Goal: Transaction & Acquisition: Purchase product/service

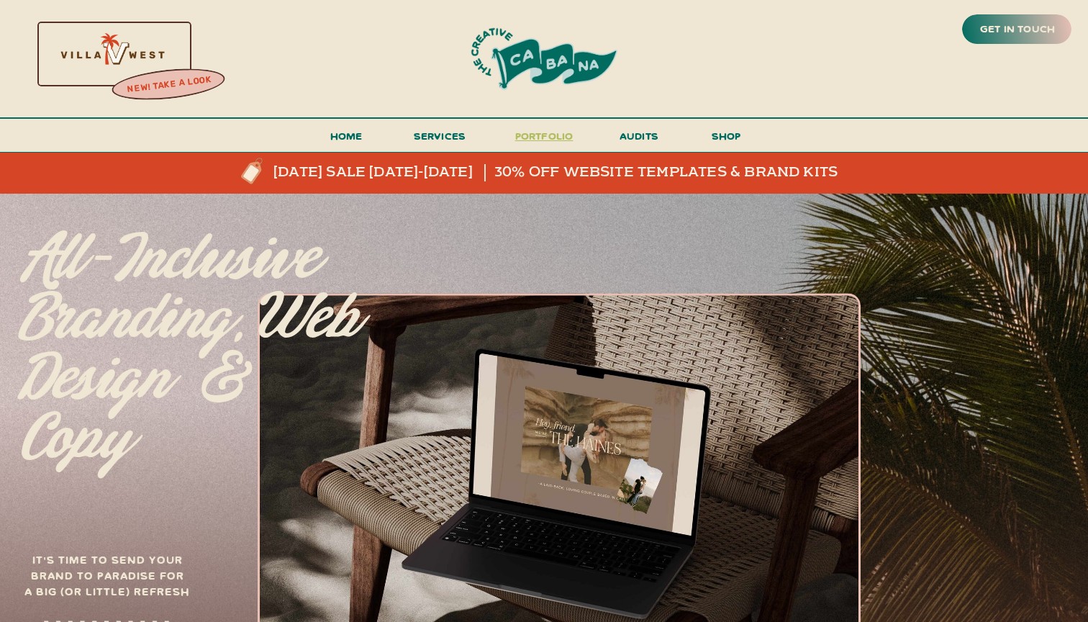
click at [546, 142] on h3 "portfolio" at bounding box center [544, 140] width 68 height 27
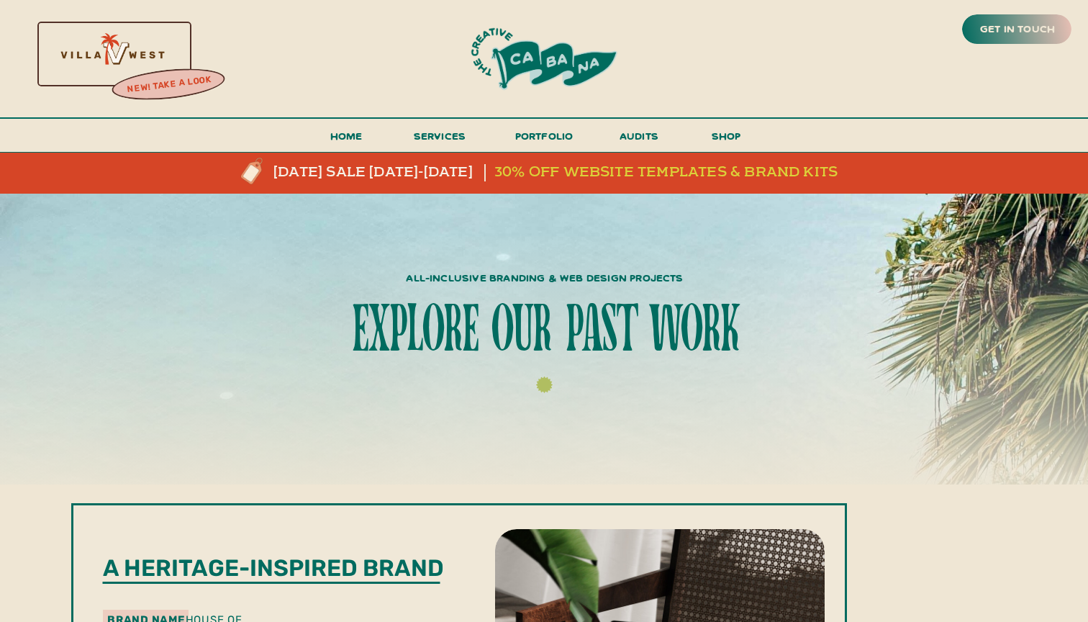
click at [675, 173] on h3 "30% off website templates & brand kits" at bounding box center [673, 172] width 357 height 17
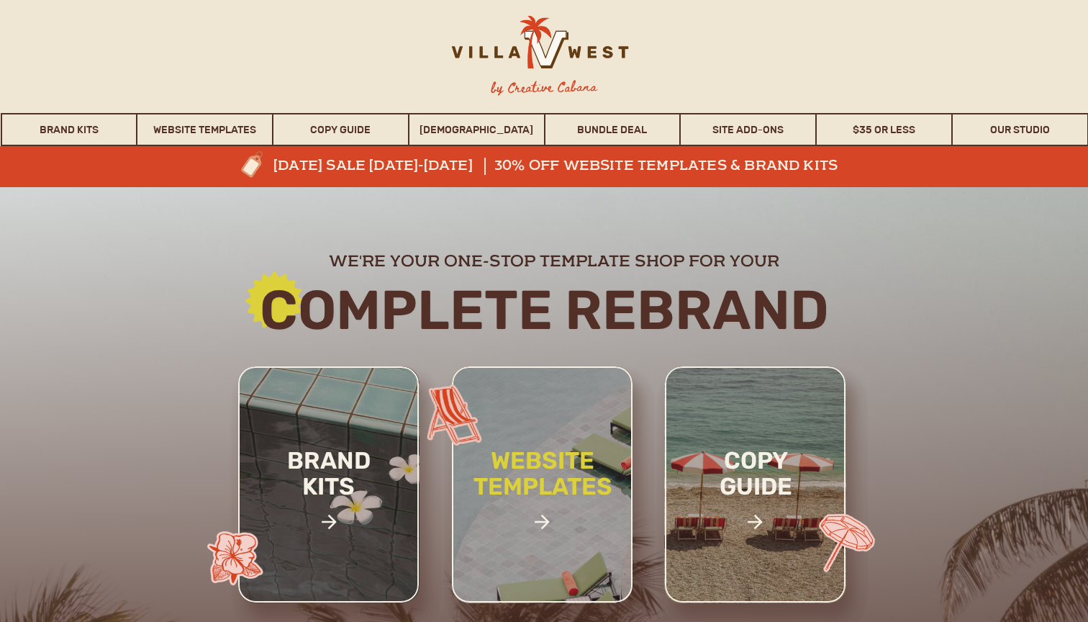
click at [560, 448] on h2 "website templates" at bounding box center [542, 489] width 189 height 83
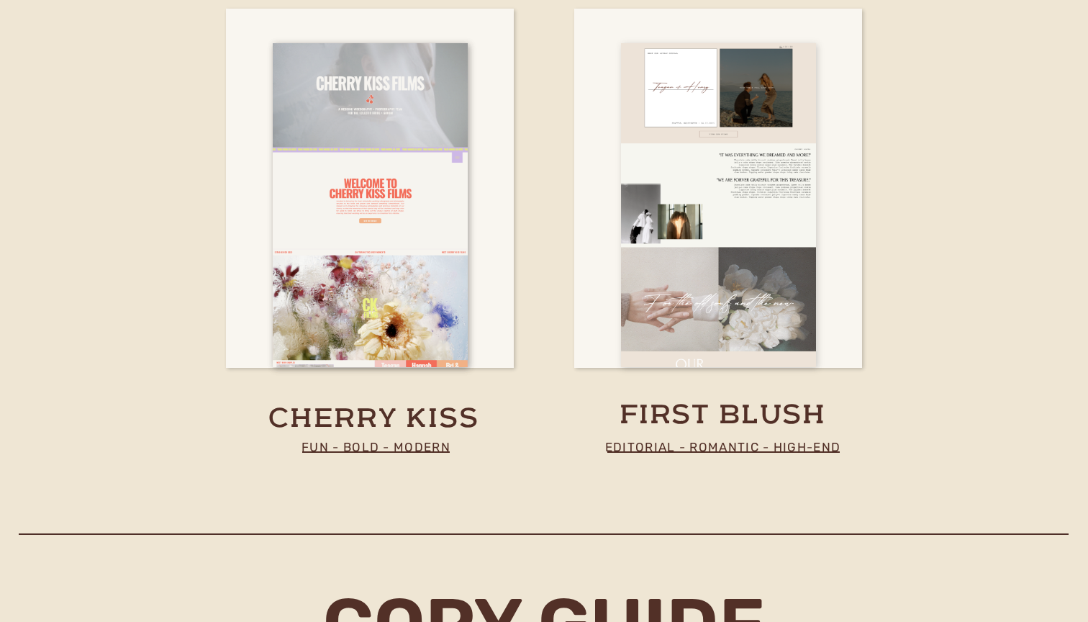
scroll to position [5405, 0]
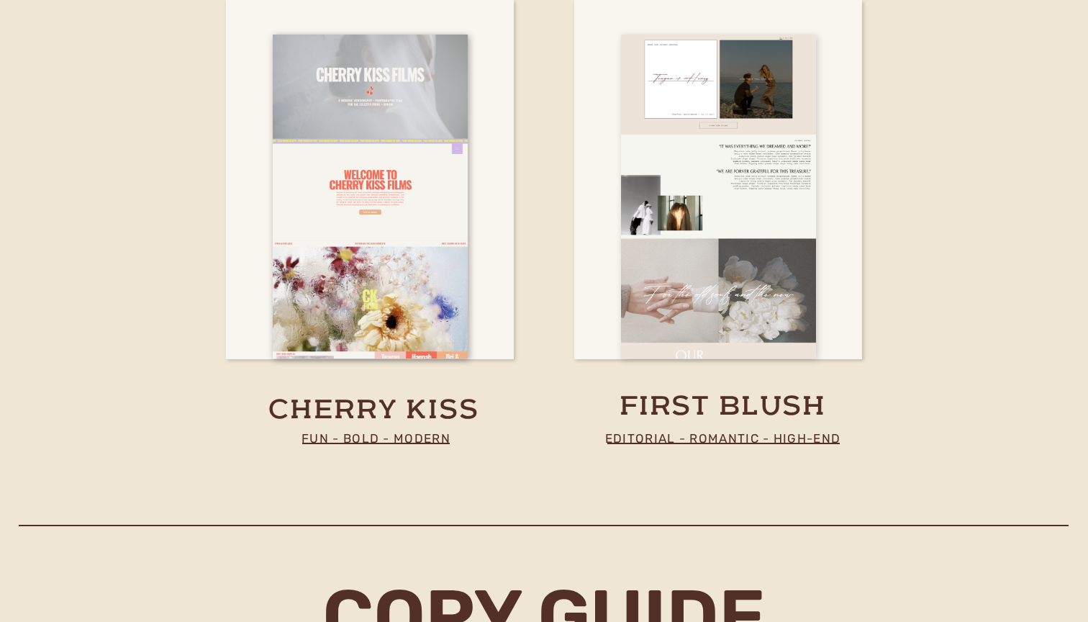
click at [717, 318] on div at bounding box center [718, 197] width 195 height 324
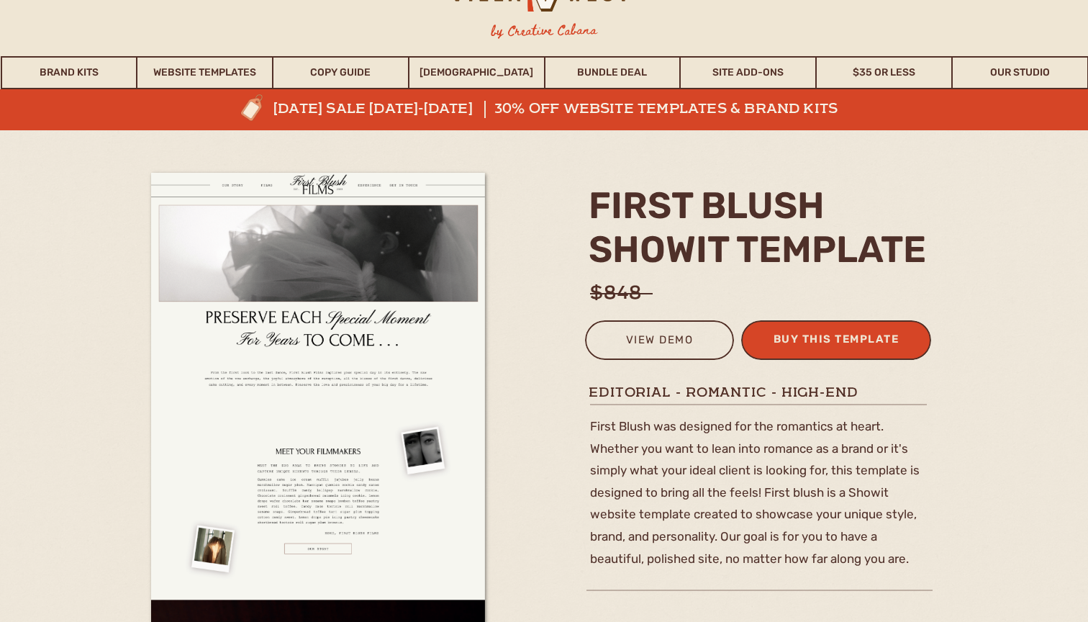
scroll to position [96, 0]
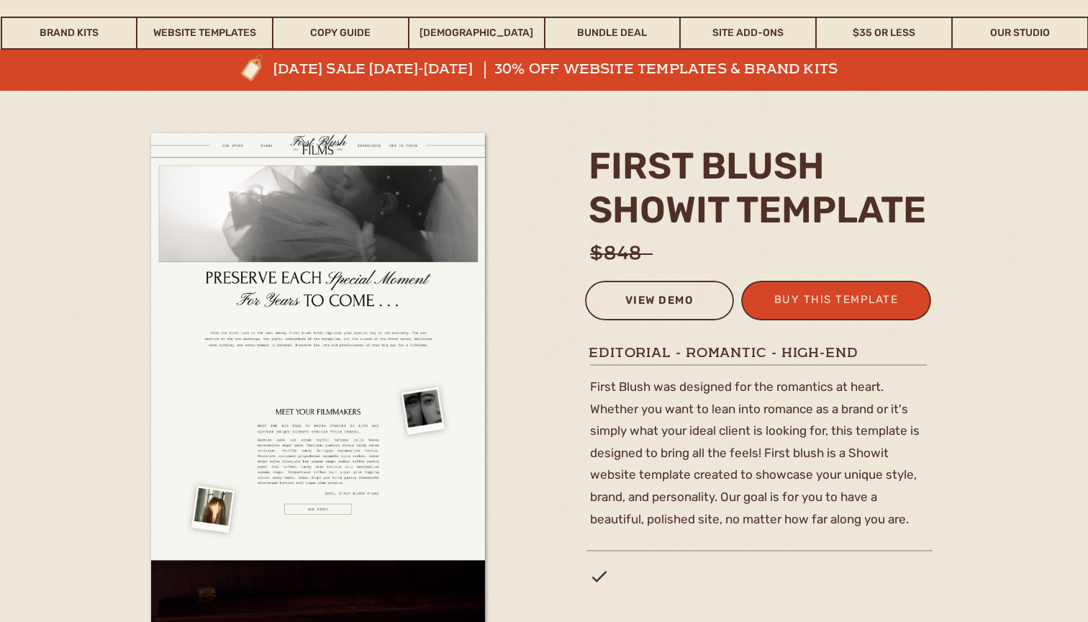
click at [693, 297] on div "view demo" at bounding box center [660, 303] width 130 height 24
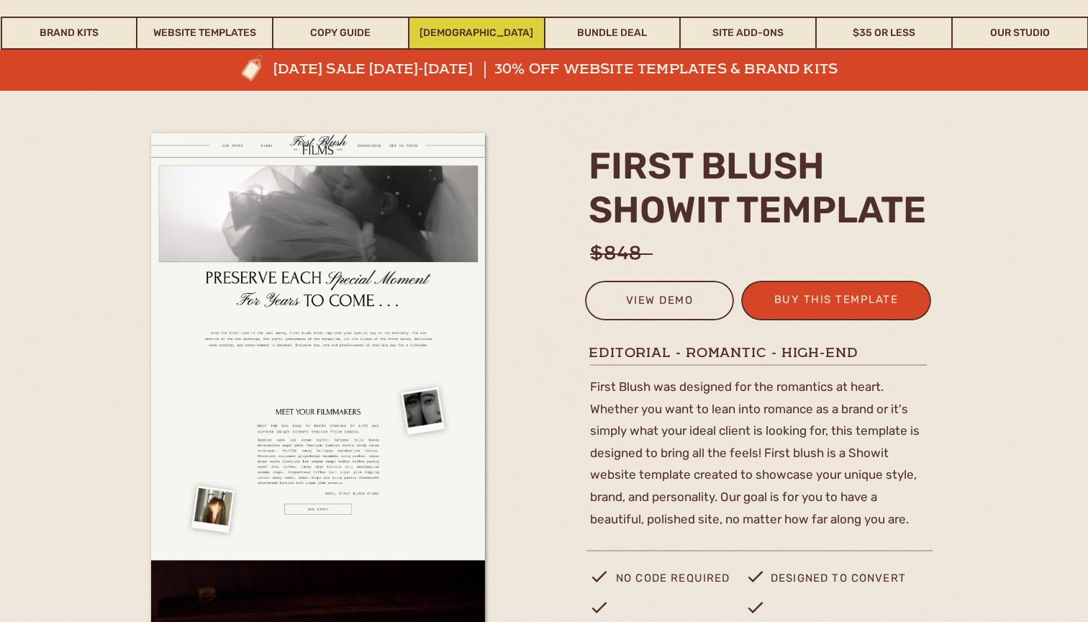
click at [448, 35] on link "WHOISMATT" at bounding box center [477, 33] width 135 height 33
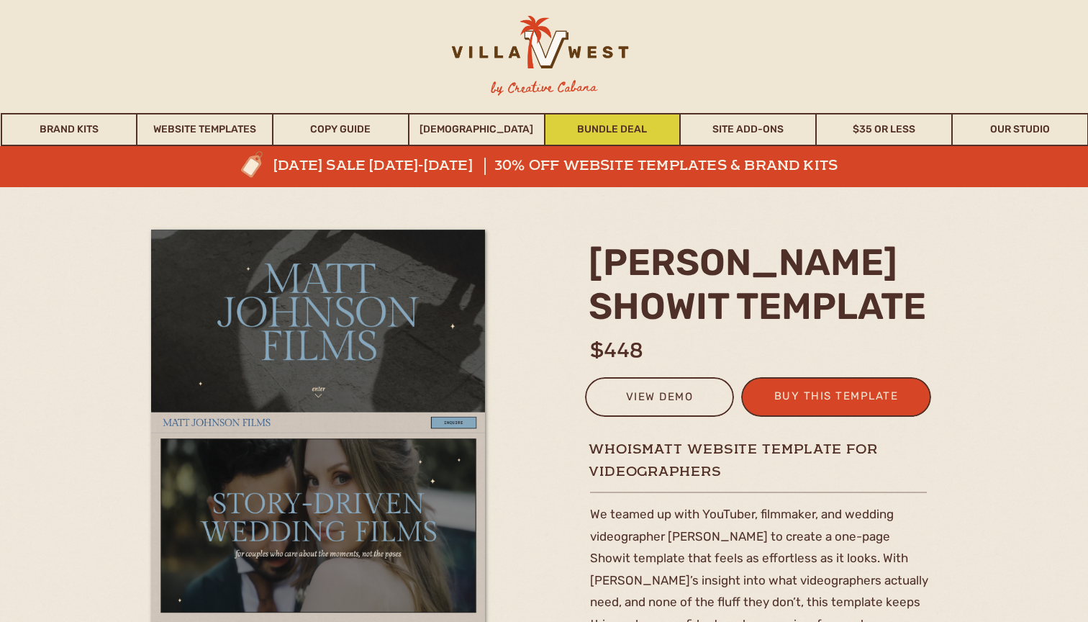
click at [600, 134] on link "Bundle Deal" at bounding box center [613, 129] width 135 height 33
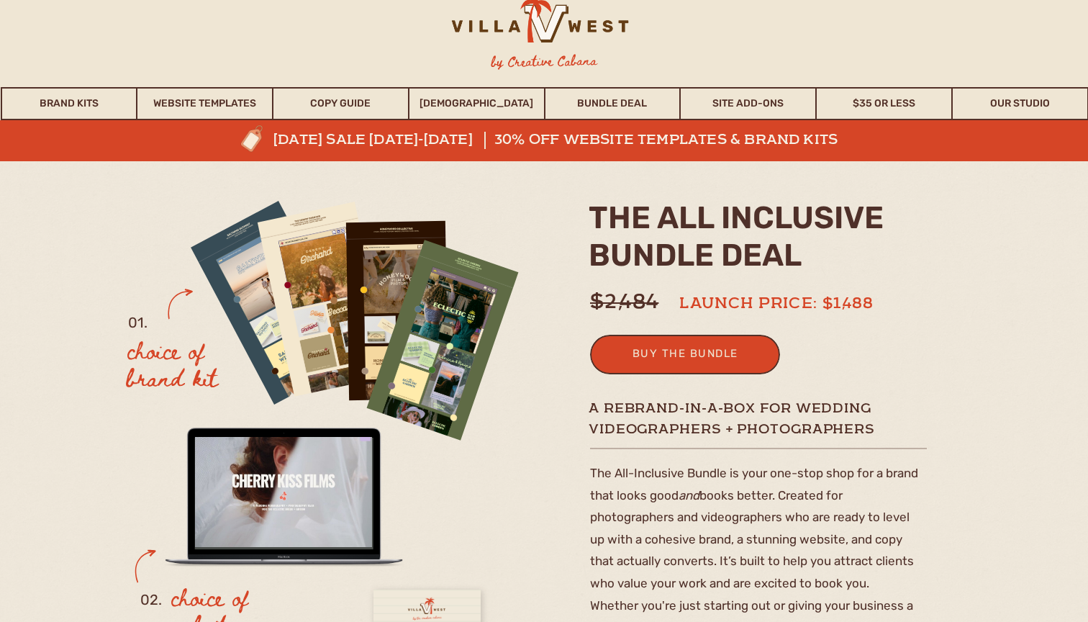
scroll to position [8, 0]
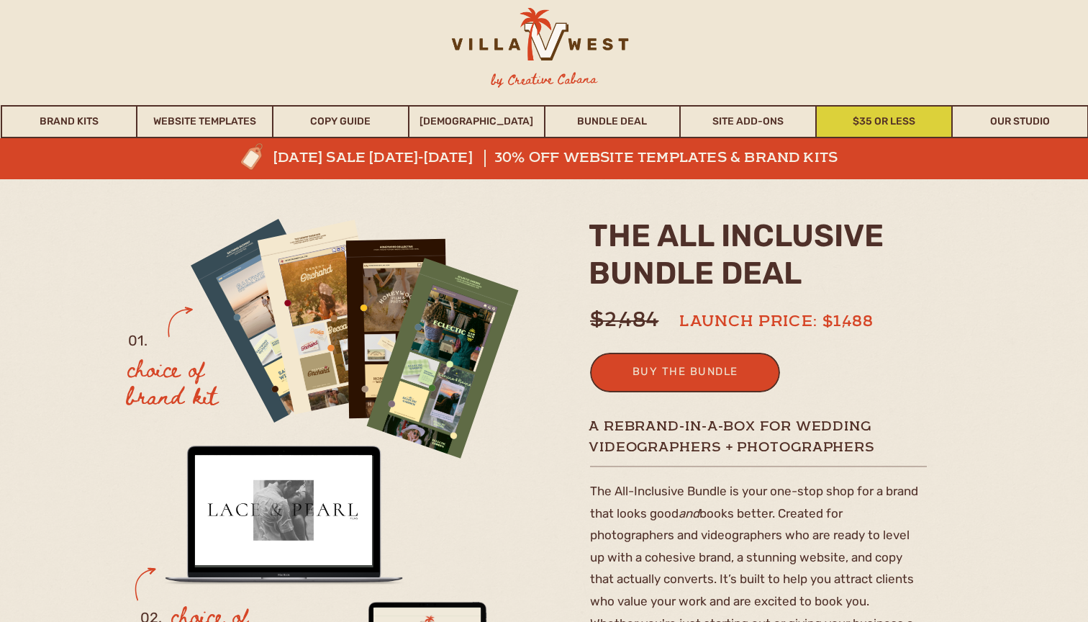
click at [854, 117] on link "$35 or Less" at bounding box center [884, 121] width 135 height 33
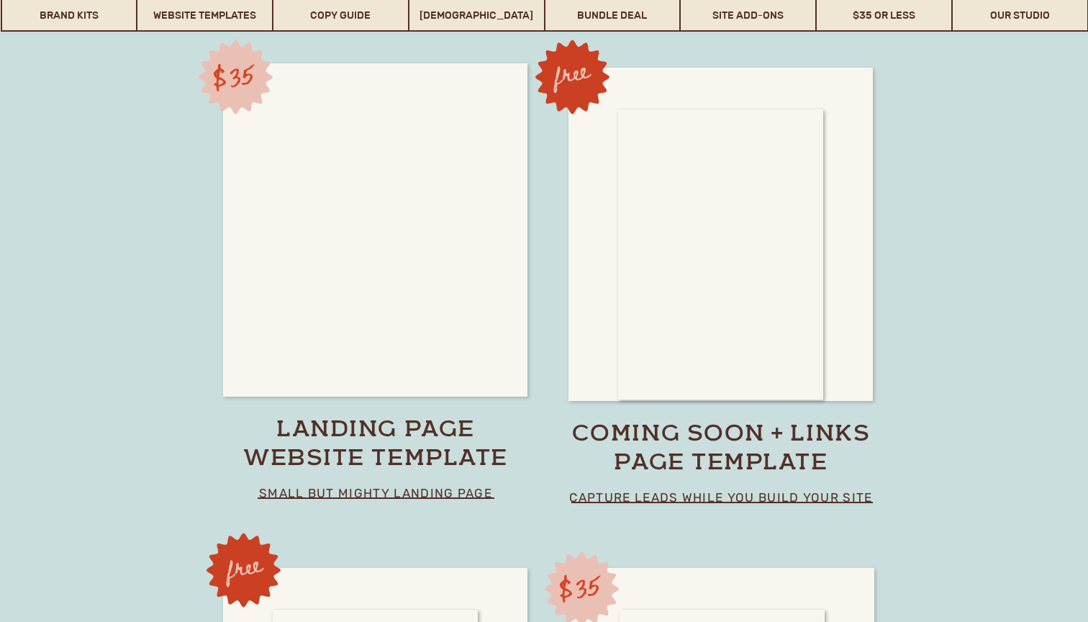
scroll to position [10072, 0]
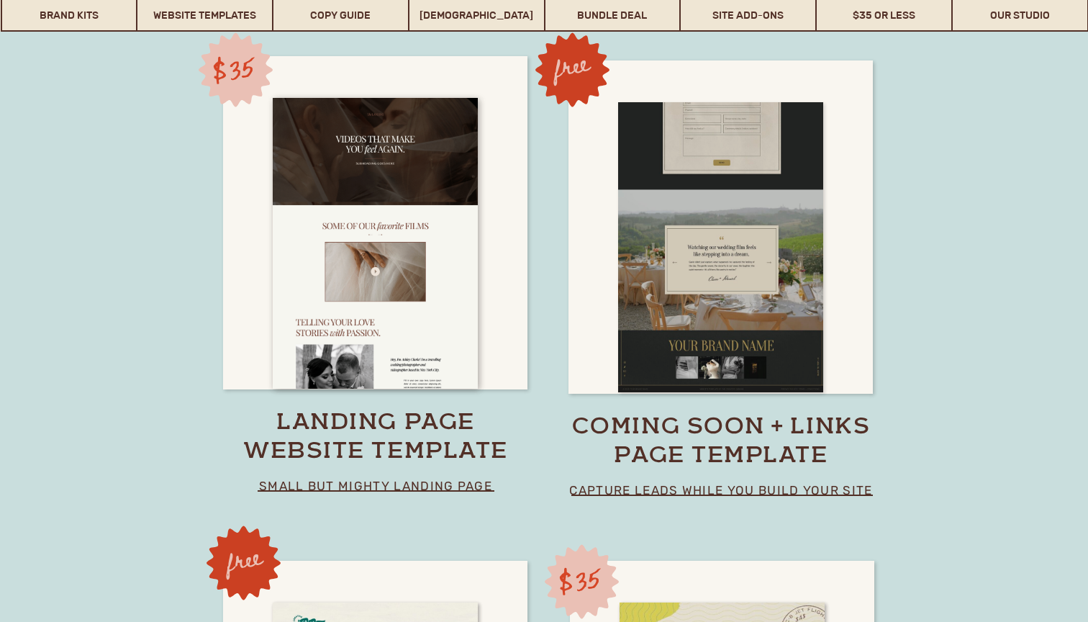
click at [765, 351] on div at bounding box center [720, 247] width 205 height 291
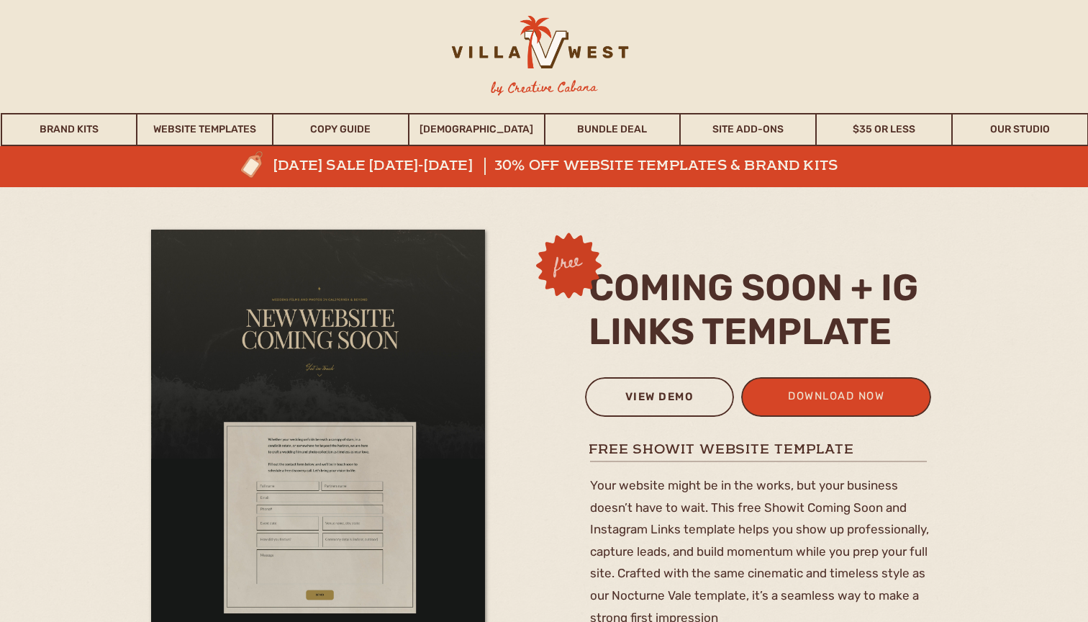
click at [672, 392] on div "view demo" at bounding box center [660, 399] width 130 height 24
click at [807, 379] on div at bounding box center [836, 397] width 190 height 40
click at [812, 395] on div "download now" at bounding box center [836, 399] width 141 height 24
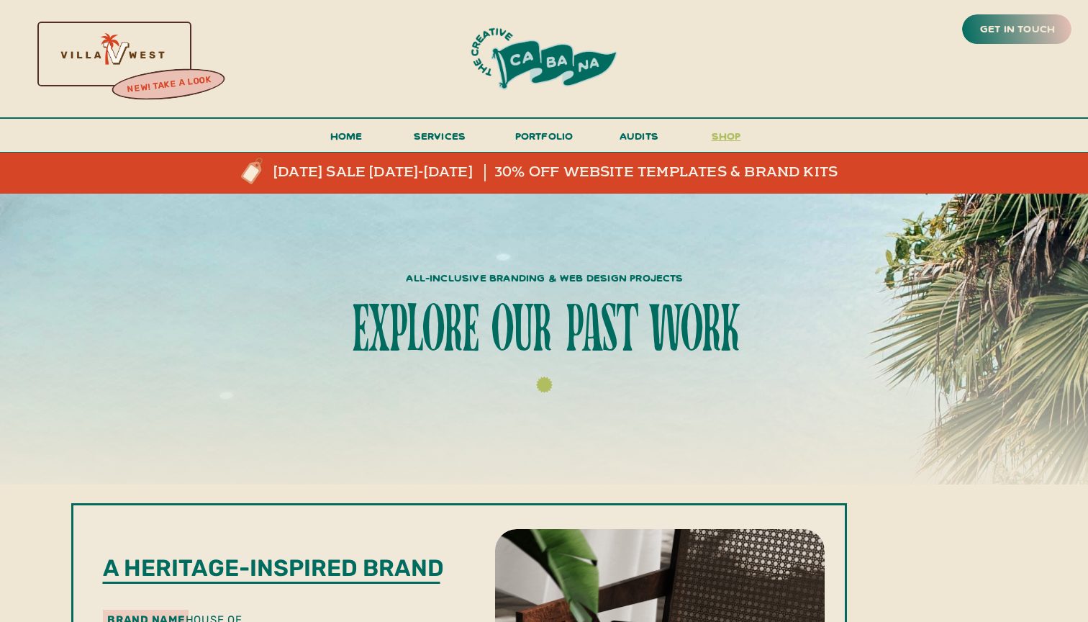
click at [703, 137] on h3 "shop" at bounding box center [726, 139] width 69 height 25
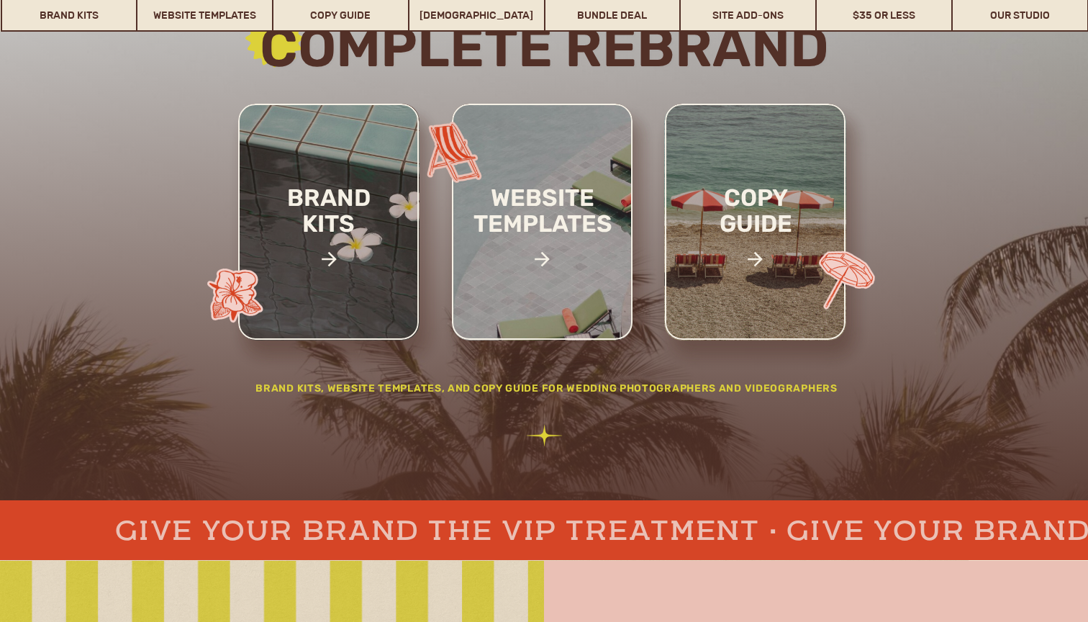
scroll to position [274, 0]
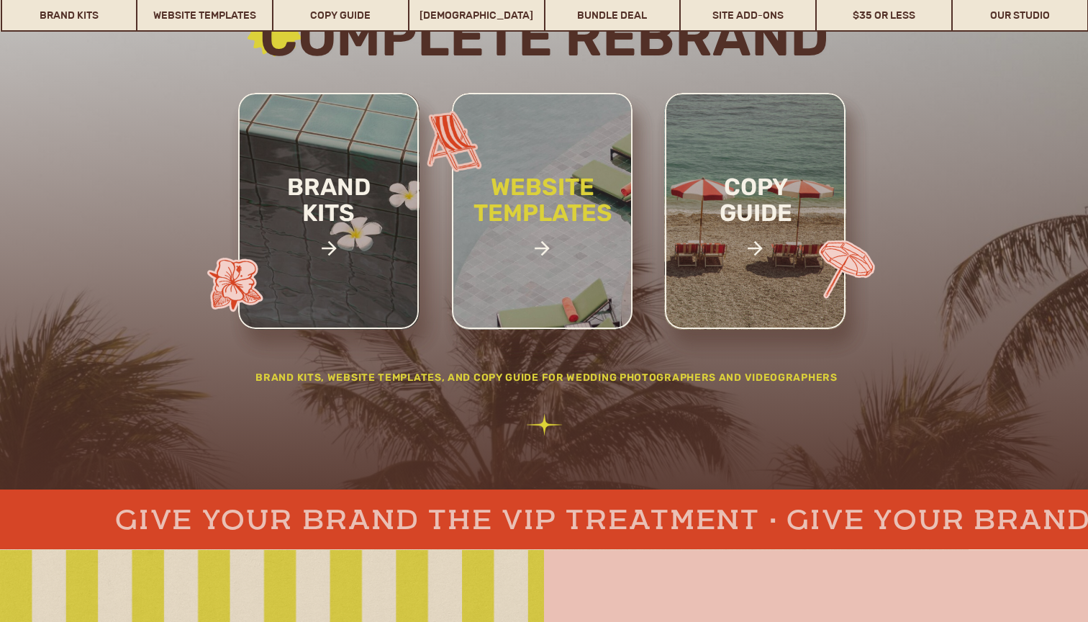
click at [554, 199] on h2 "website templates" at bounding box center [542, 215] width 189 height 83
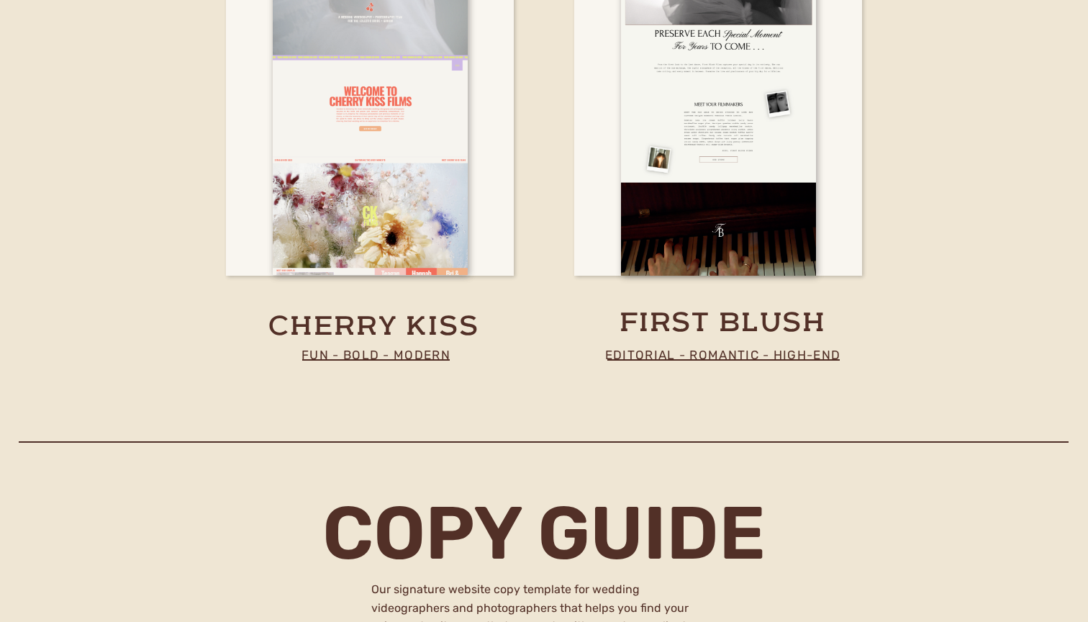
scroll to position [5499, 0]
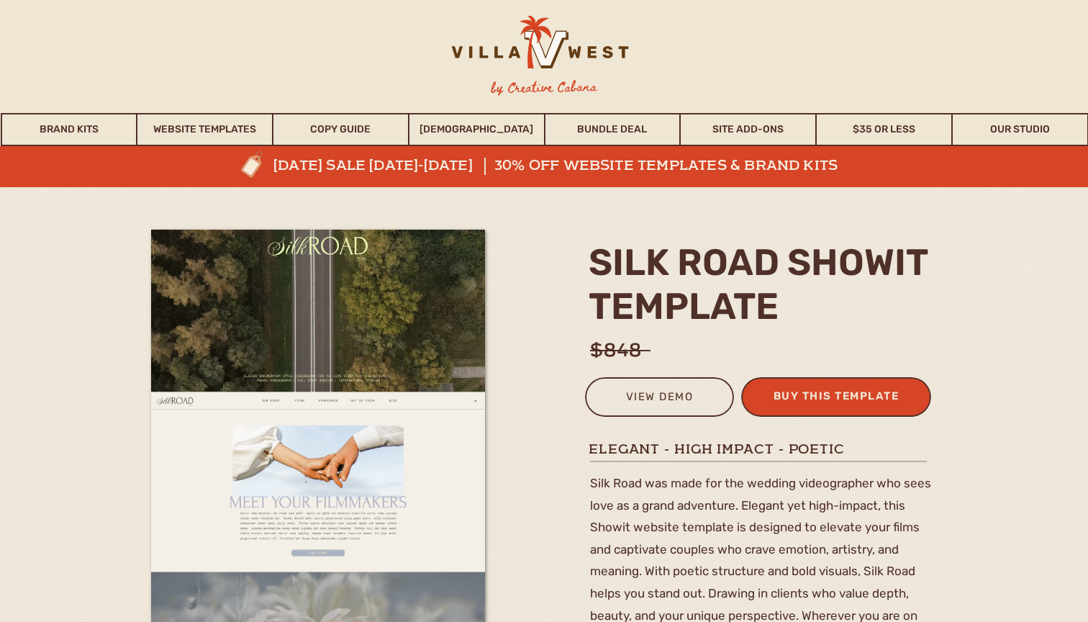
click at [813, 394] on div "buy this template" at bounding box center [836, 399] width 141 height 24
click at [663, 394] on div "view demo" at bounding box center [660, 399] width 130 height 24
